Goal: Transaction & Acquisition: Purchase product/service

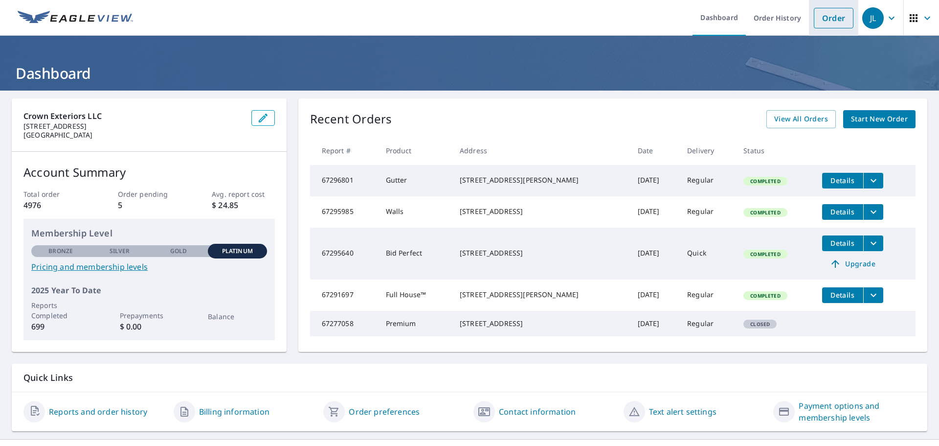
click at [828, 14] on link "Order" at bounding box center [834, 18] width 40 height 21
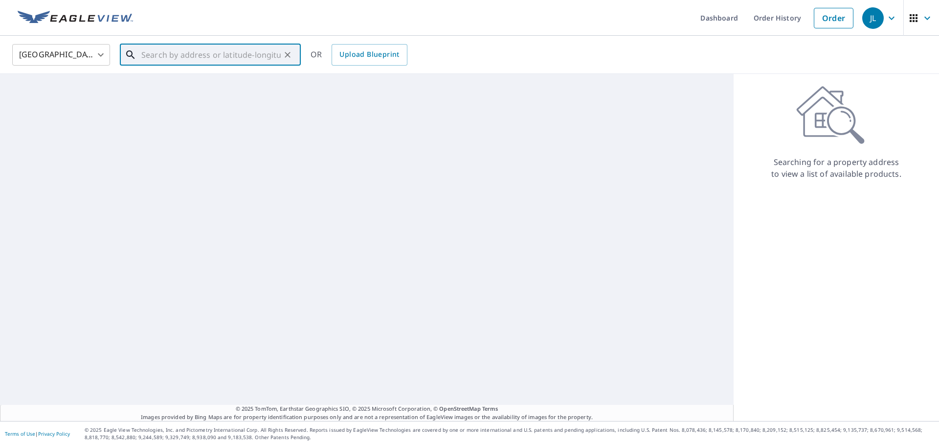
click at [201, 58] on input "text" at bounding box center [210, 54] width 139 height 27
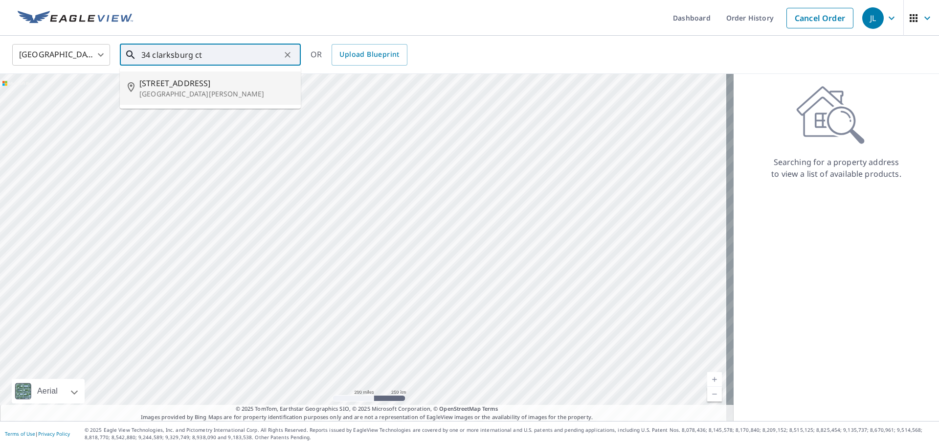
click at [198, 90] on p "[GEOGRAPHIC_DATA][PERSON_NAME]" at bounding box center [216, 94] width 154 height 10
type input "[STREET_ADDRESS][PERSON_NAME]"
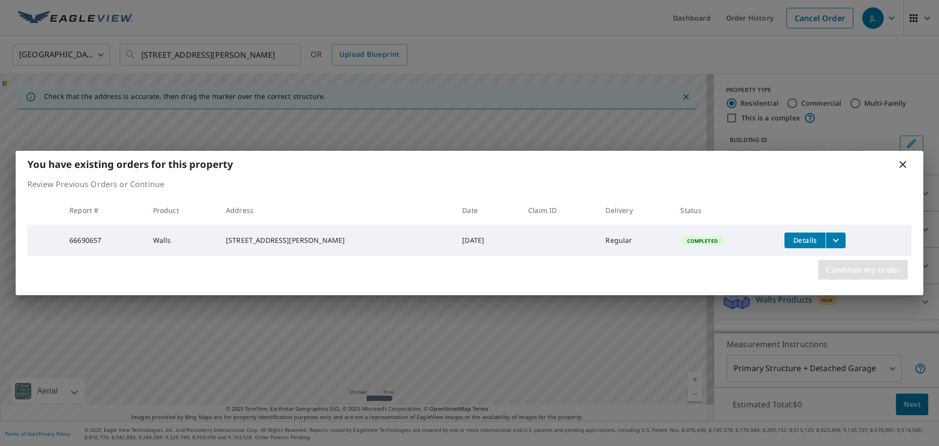
click at [846, 274] on span "Continue my order" at bounding box center [863, 270] width 74 height 14
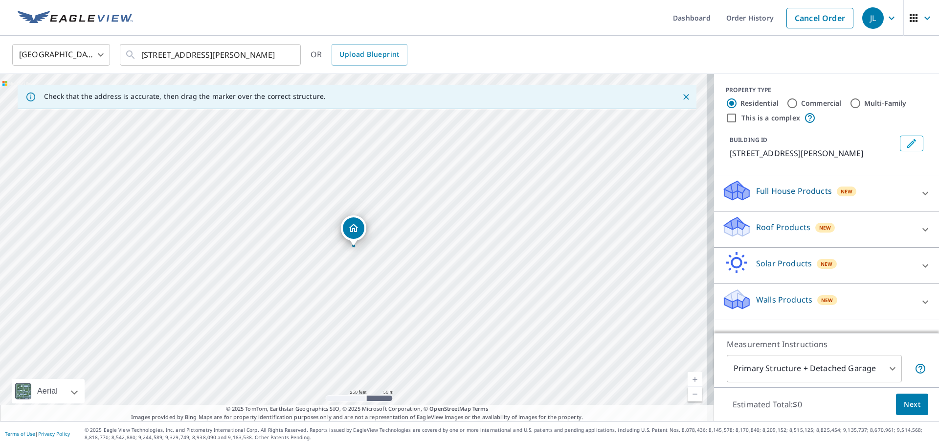
click at [784, 233] on div "Roof Products New" at bounding box center [818, 229] width 192 height 28
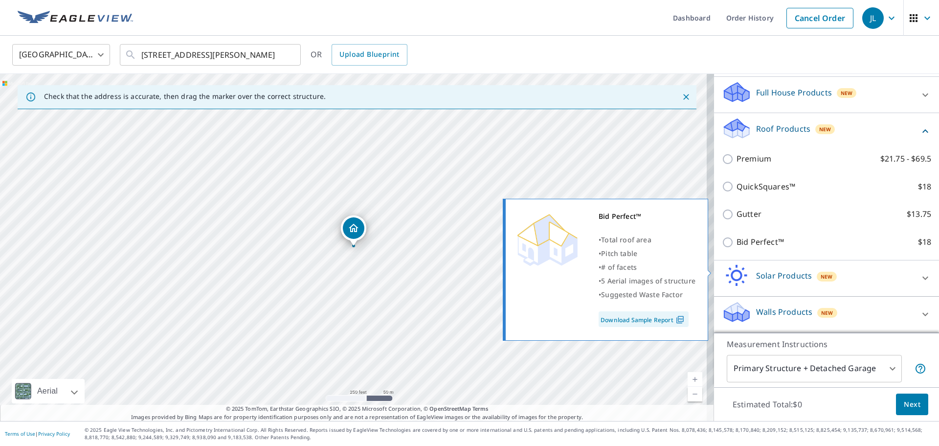
scroll to position [110, 0]
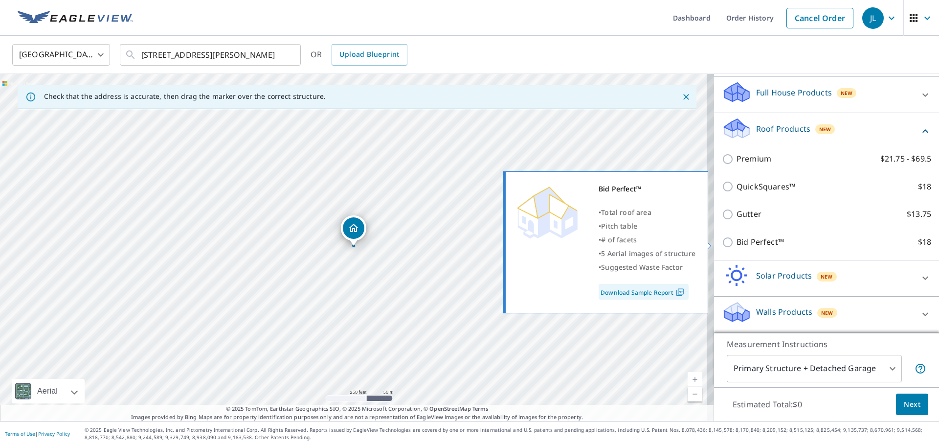
click at [726, 247] on input "Bid Perfect™ $18" at bounding box center [729, 242] width 15 height 12
checkbox input "true"
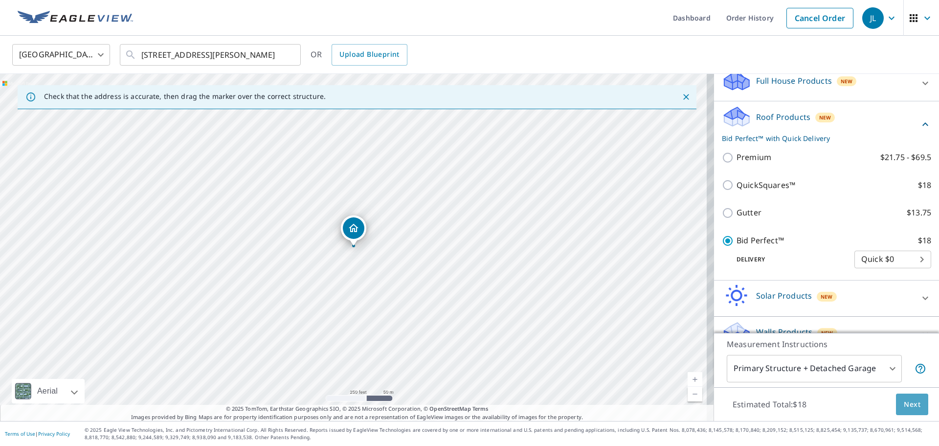
click at [908, 404] on span "Next" at bounding box center [912, 404] width 17 height 12
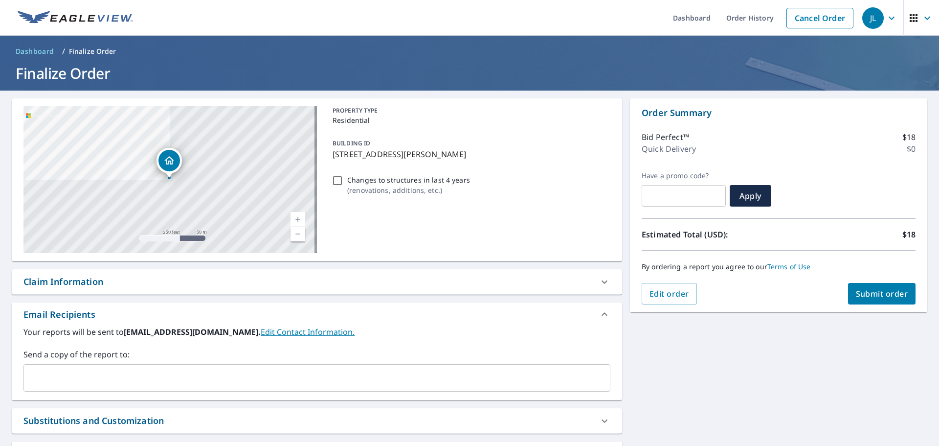
click at [210, 60] on header "Dashboard / Finalize Order Finalize Order" at bounding box center [469, 63] width 939 height 55
click at [108, 377] on input "text" at bounding box center [309, 377] width 563 height 19
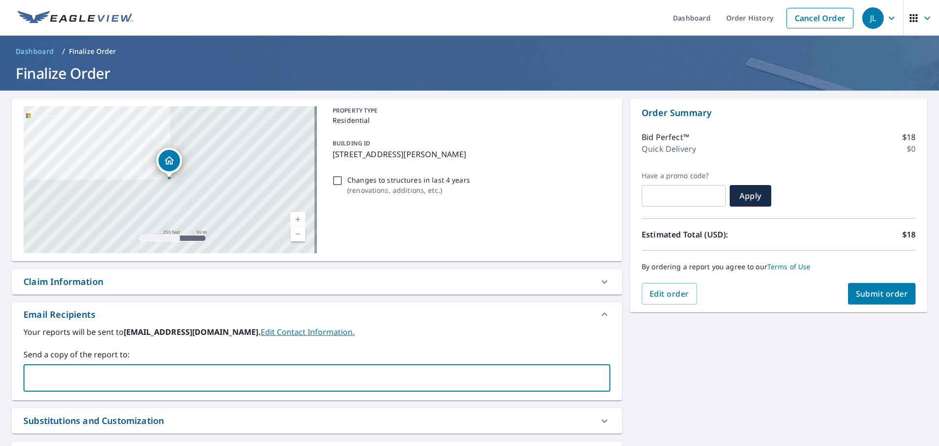
type input "[PERSON_NAME][EMAIL_ADDRESS][DOMAIN_NAME]"
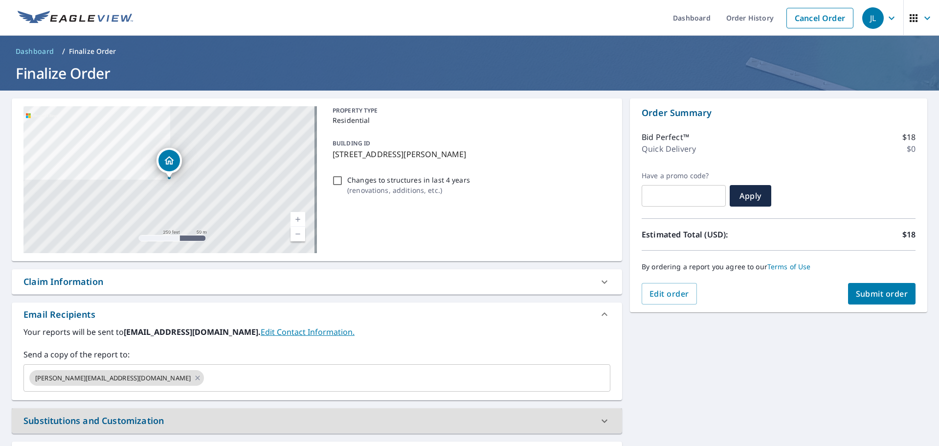
click at [889, 295] on span "Submit order" at bounding box center [882, 293] width 52 height 11
